Goal: Understand process/instructions

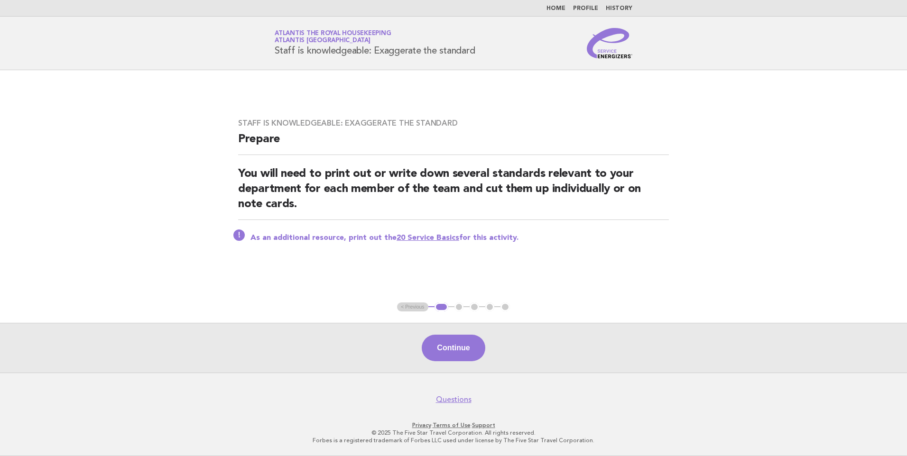
click at [566, 9] on link "Home" at bounding box center [556, 9] width 19 height 6
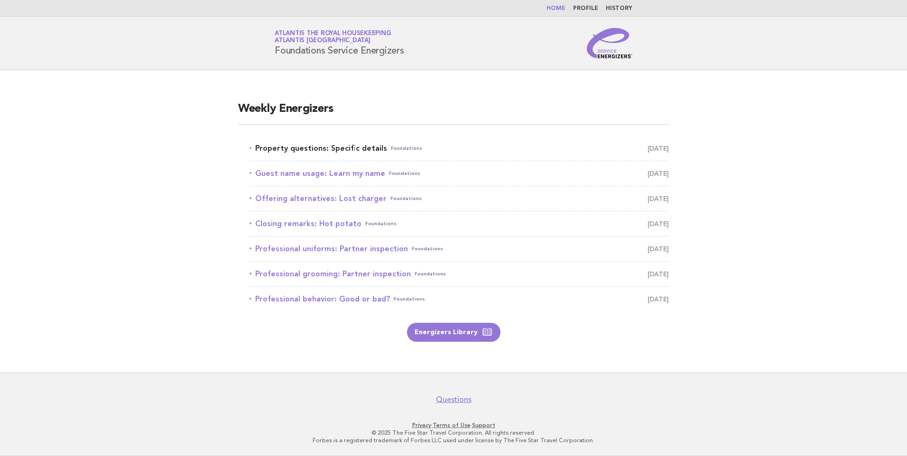
click at [361, 146] on link "Property questions: Specific details Foundations [DATE]" at bounding box center [459, 148] width 419 height 13
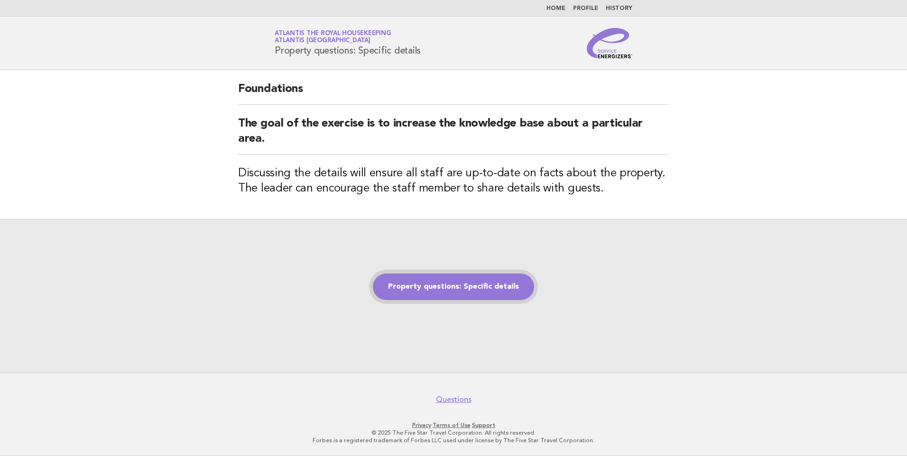
click at [409, 280] on link "Property questions: Specific details" at bounding box center [453, 287] width 161 height 27
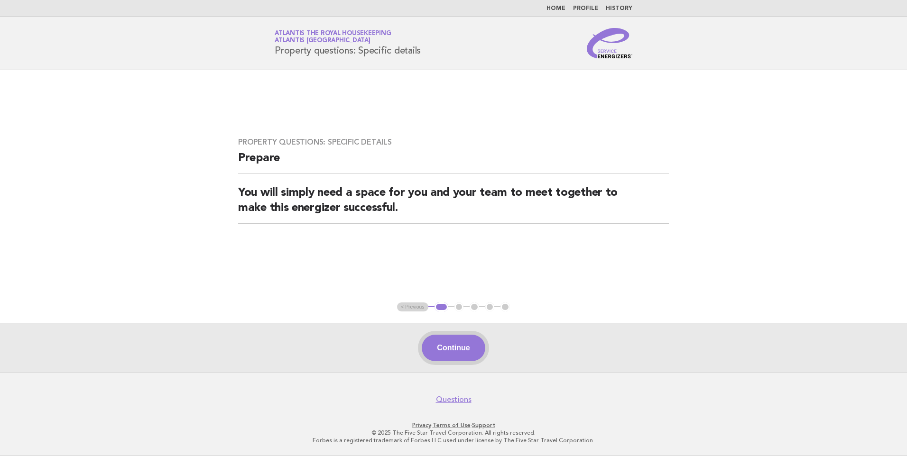
click at [442, 353] on button "Continue" at bounding box center [453, 348] width 63 height 27
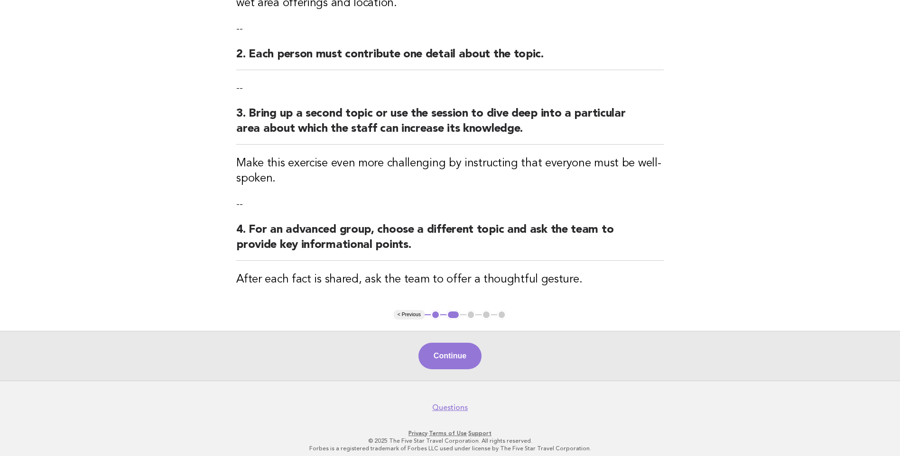
scroll to position [222, 0]
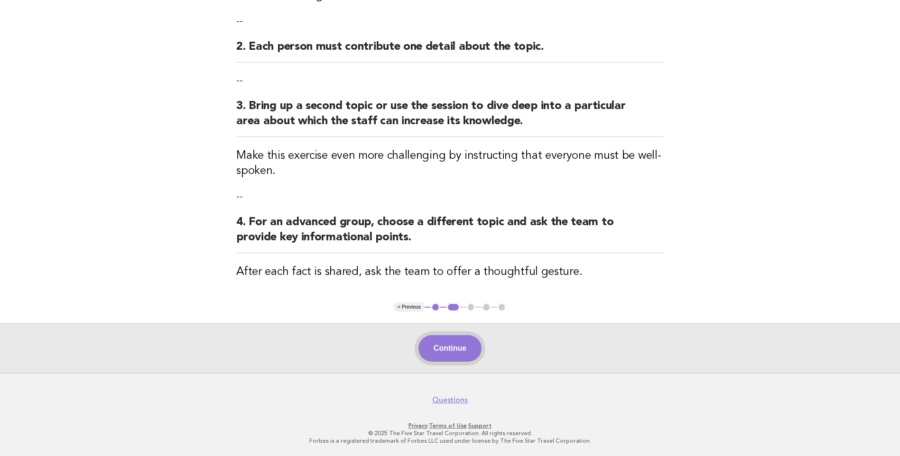
click at [449, 343] on button "Continue" at bounding box center [449, 348] width 63 height 27
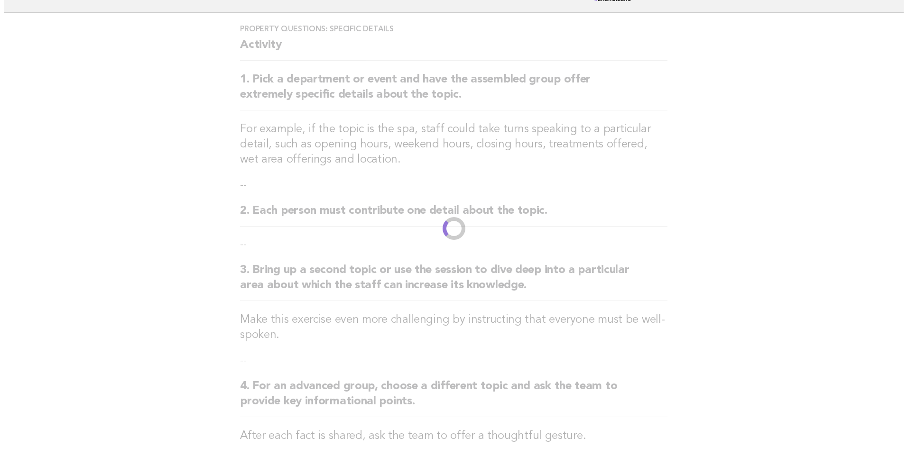
scroll to position [0, 0]
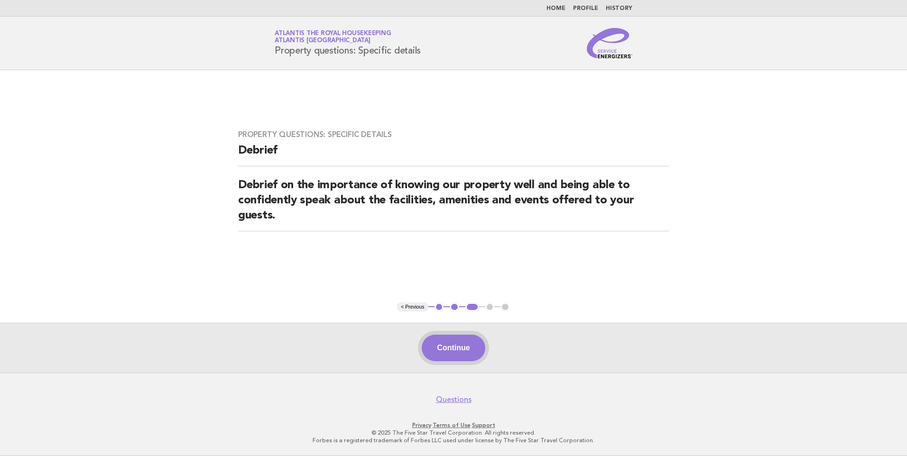
click at [467, 344] on button "Continue" at bounding box center [453, 348] width 63 height 27
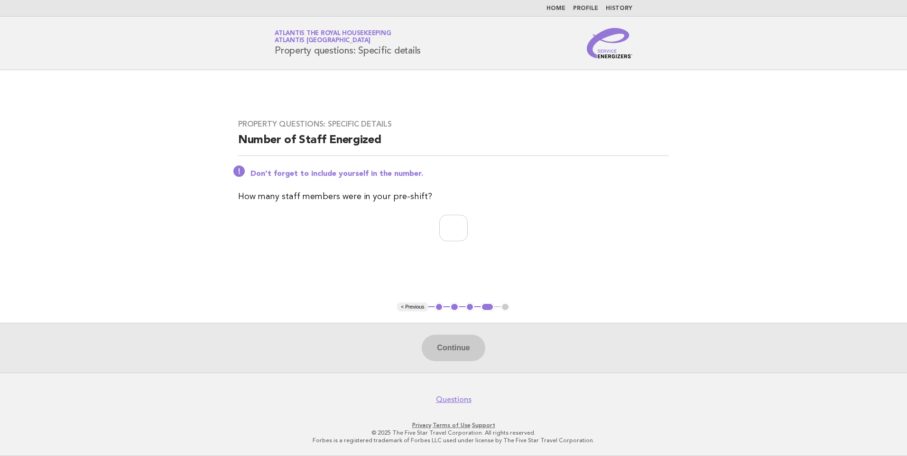
drag, startPoint x: 433, startPoint y: 51, endPoint x: 269, endPoint y: 63, distance: 164.1
click at [269, 63] on header "Service Energizers Atlantis the Royal Housekeeping Atlantis Dubai Property ques…" at bounding box center [453, 44] width 907 height 54
copy h1 "Property questions: Specific details"
